Goal: Information Seeking & Learning: Learn about a topic

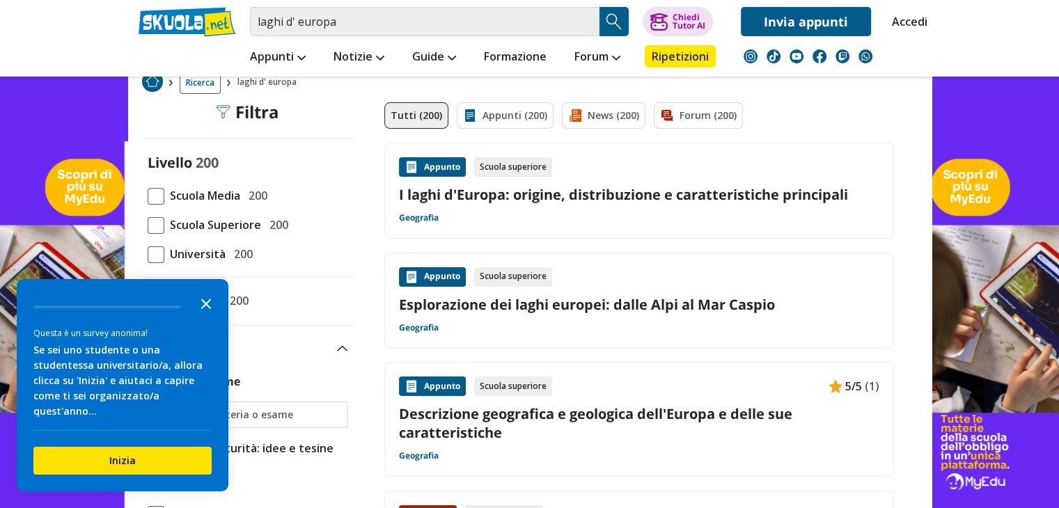
click at [209, 317] on icon "Close the survey" at bounding box center [206, 303] width 28 height 28
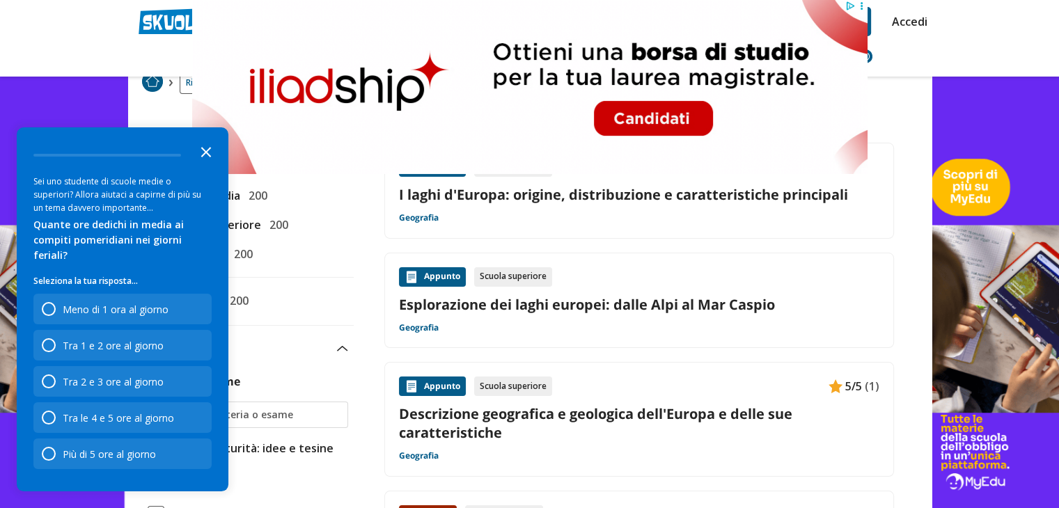
click at [203, 157] on polygon "Close the survey" at bounding box center [206, 152] width 10 height 10
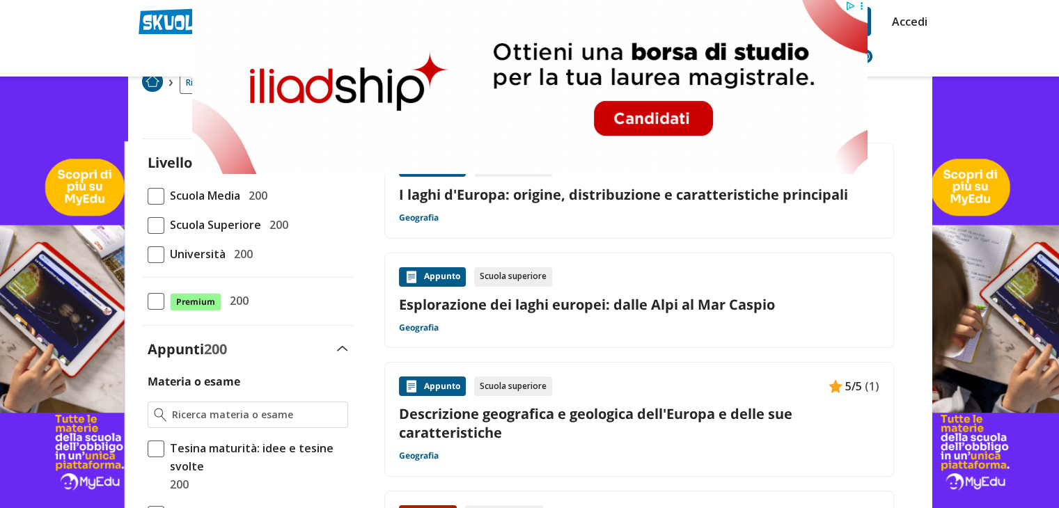
click at [164, 189] on span "Scuola Media" at bounding box center [202, 196] width 76 height 18
click at [148, 196] on input "Scuola Media 200" at bounding box center [148, 196] width 0 height 0
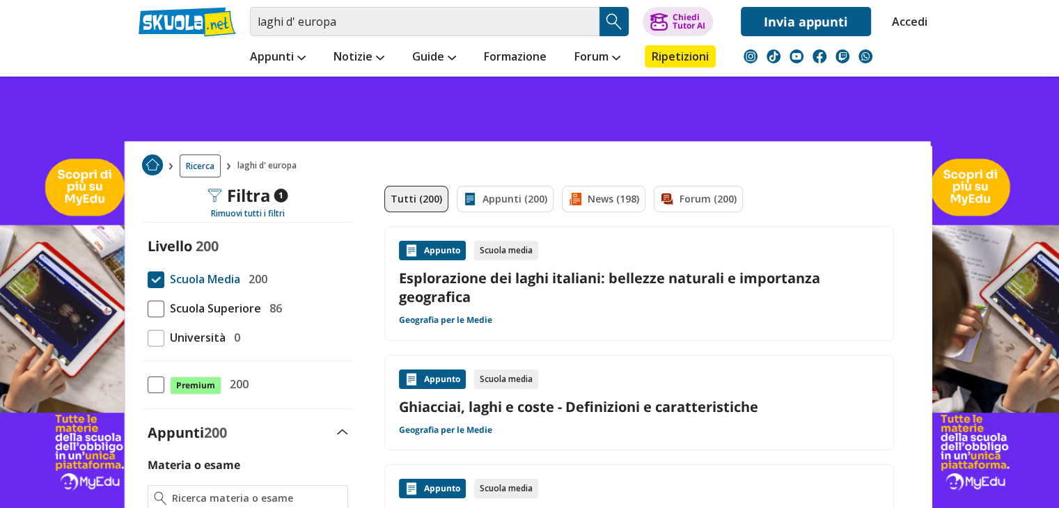
click at [154, 274] on span at bounding box center [156, 280] width 17 height 17
click at [148, 279] on input "Scuola Media 200" at bounding box center [148, 279] width 0 height 0
